Goal: Information Seeking & Learning: Learn about a topic

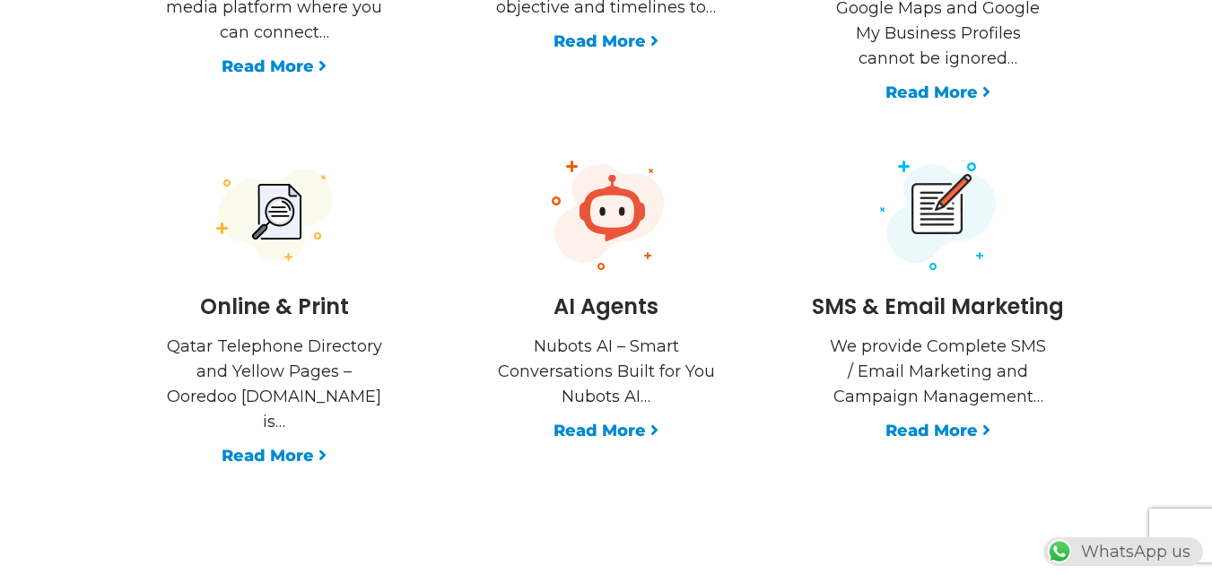
scroll to position [0, 473]
click at [641, 418] on link "Read More" at bounding box center [605, 430] width 105 height 25
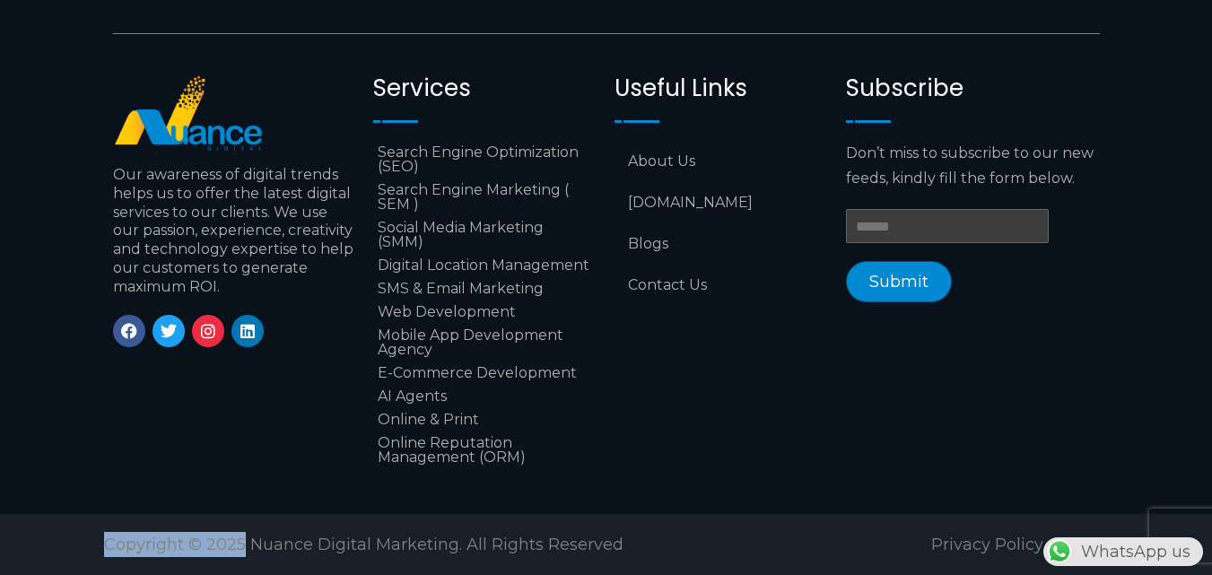
drag, startPoint x: 242, startPoint y: 544, endPoint x: 90, endPoint y: 565, distance: 153.9
click at [90, 565] on section "Copyright © 2025 Nuance Digital Marketing. All Rights Reserved Privacy Policy" at bounding box center [606, 544] width 1212 height 61
copy span "Copyright © 2025"
click at [726, 484] on div "Need our Assistance? Nuance Digital Marketing Call: [PHONE_NUMBER] Email: [EMAI…" at bounding box center [606, 160] width 1022 height 671
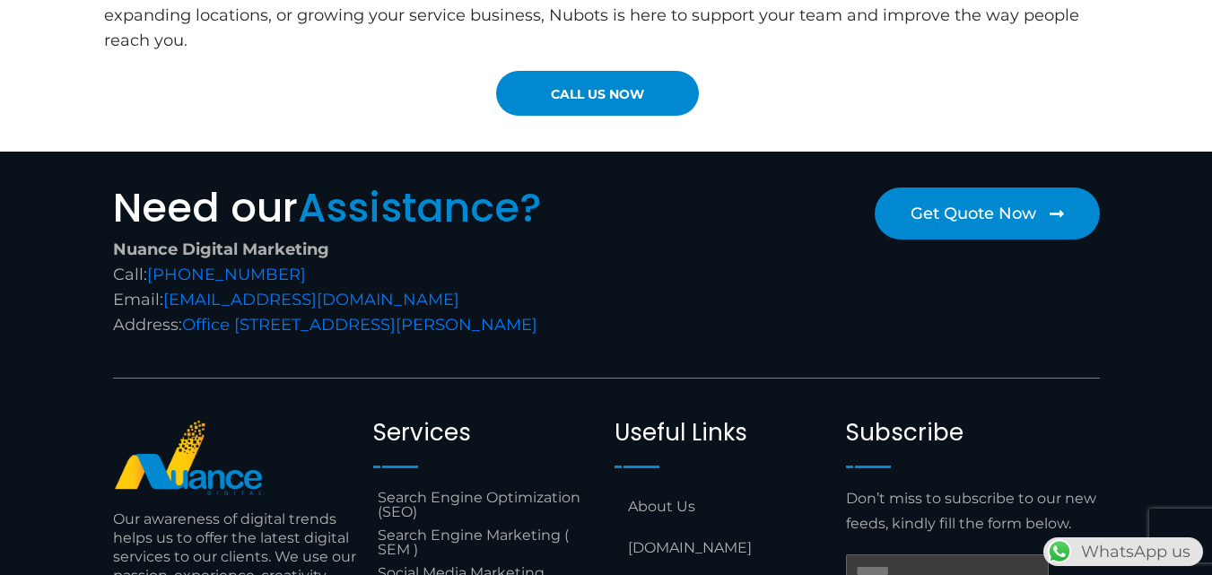
scroll to position [2834, 0]
